Goal: Download file/media

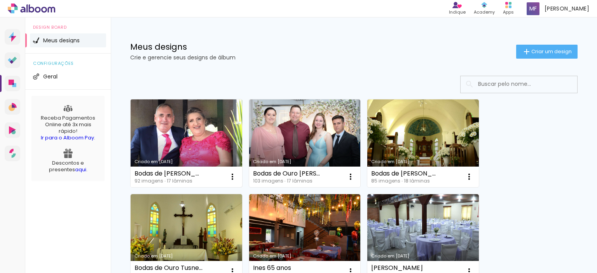
click at [195, 135] on link "Criado em [DATE]" at bounding box center [187, 144] width 112 height 88
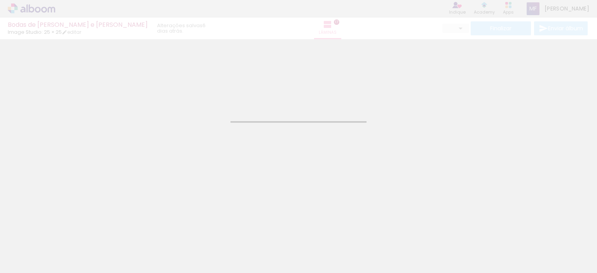
type input "JPG"
type input "Alta, 300 DPI"
